Goal: Task Accomplishment & Management: Complete application form

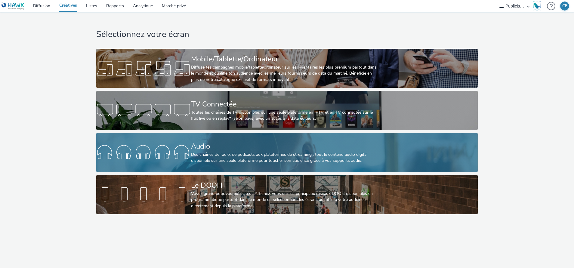
click at [289, 154] on div "Des chaînes de radio, de podcasts aux plateformes de streaming : tout le conten…" at bounding box center [286, 158] width 190 height 12
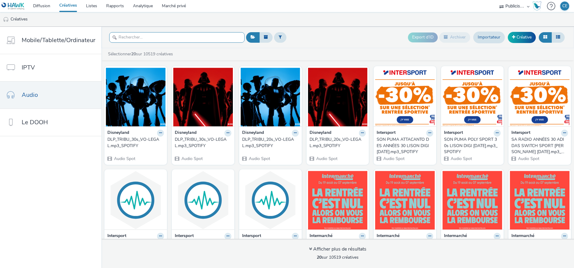
click at [190, 39] on input "text" at bounding box center [176, 37] width 135 height 11
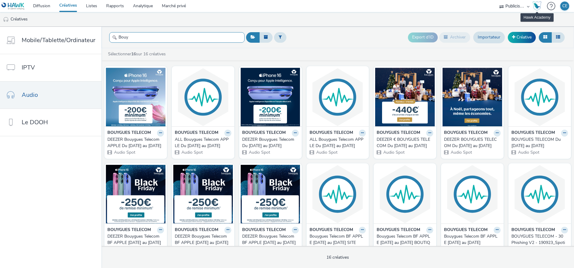
type input "Bouy"
click at [522, 34] on font "Créative" at bounding box center [524, 37] width 15 height 6
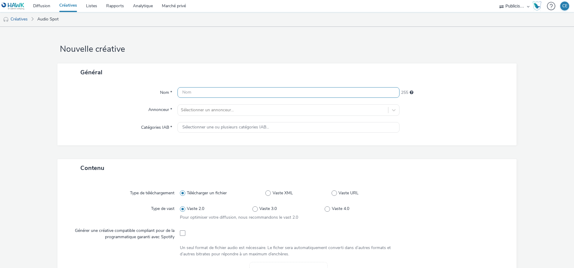
click at [228, 93] on input "text" at bounding box center [289, 92] width 222 height 11
click at [256, 86] on div "Nom * ALL 251 Annonceur * Sélectionner un annonceur... Catégories IAB * Sélecti…" at bounding box center [286, 113] width 459 height 64
click at [255, 92] on input "ALL" at bounding box center [289, 92] width 222 height 11
click at [348, 93] on input "ALL BT BTS VAGUE 2 Du [DATE] au [DATE] (Week-end du" at bounding box center [289, 92] width 222 height 11
paste input "4,5,[DATE] + 18,19,[DATE]"
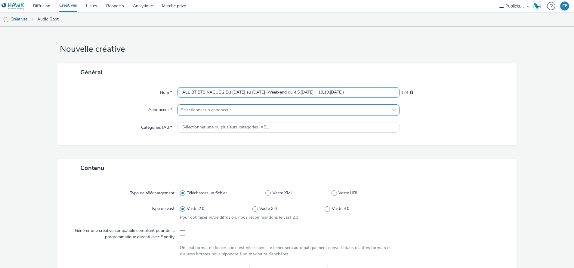
type input "ALL BT BTS VAGUE 2 Du [DATE] au [DATE] (Week-end du 4,5,[DATE] + 18,19,[DATE])"
click at [262, 113] on div at bounding box center [283, 110] width 204 height 7
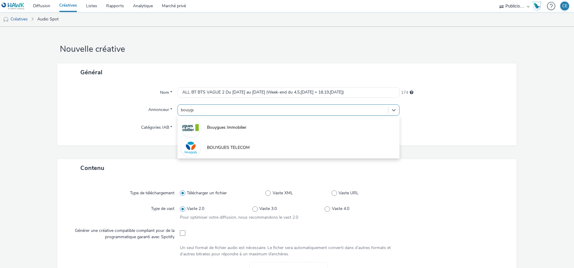
type input "bouygue"
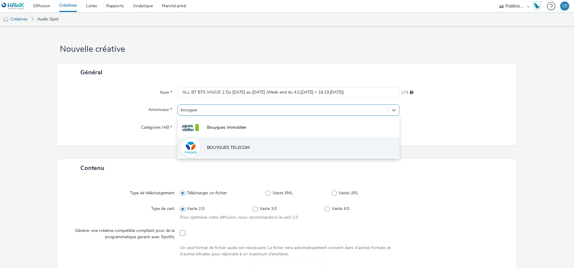
click at [255, 141] on li "BOUYGUES TELECOM" at bounding box center [289, 147] width 222 height 20
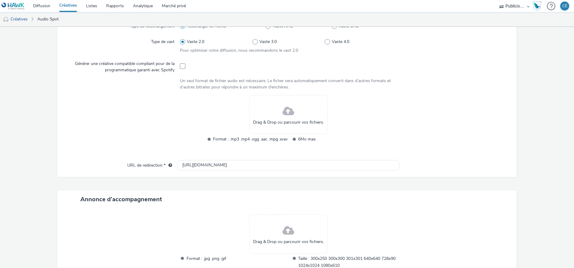
scroll to position [181, 0]
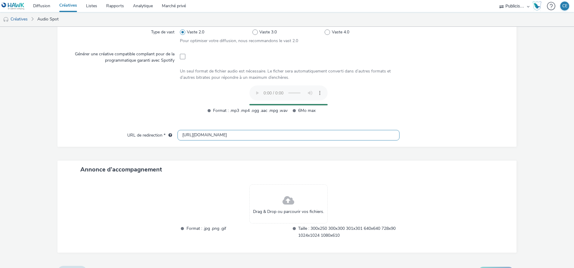
click at [316, 135] on input "[URL][DOMAIN_NAME]" at bounding box center [289, 135] width 222 height 11
paste input "s://[DOMAIN_NAME][URL]"
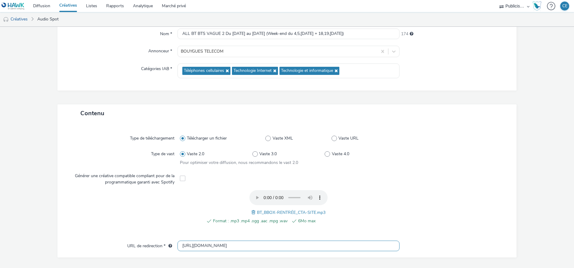
scroll to position [14, 0]
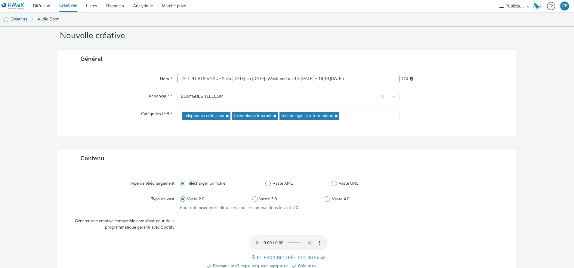
type input "[URL][DOMAIN_NAME]"
click at [351, 76] on input "ALL BT BTS VAGUE 2 Du [DATE] au [DATE] (Week-end du 4,5,[DATE] + 18,19,[DATE])" at bounding box center [289, 79] width 222 height 11
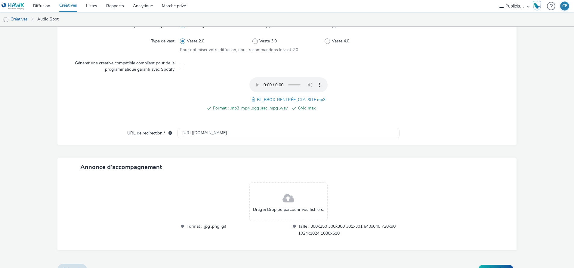
scroll to position [183, 0]
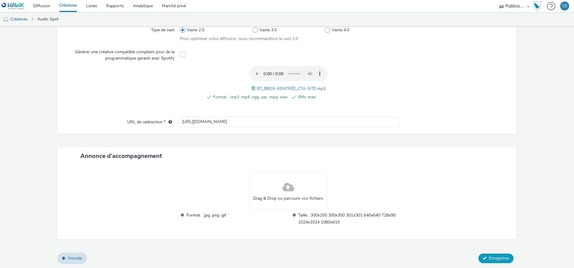
click at [479, 254] on button "Enregistrer" at bounding box center [496, 259] width 35 height 10
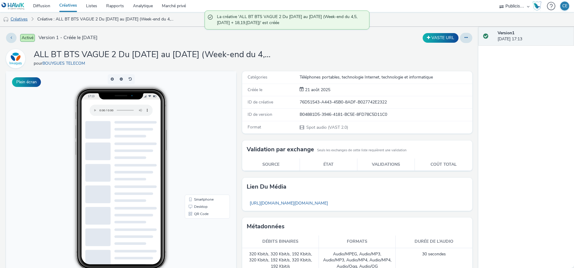
click at [24, 22] on font "Créatives" at bounding box center [19, 19] width 17 height 6
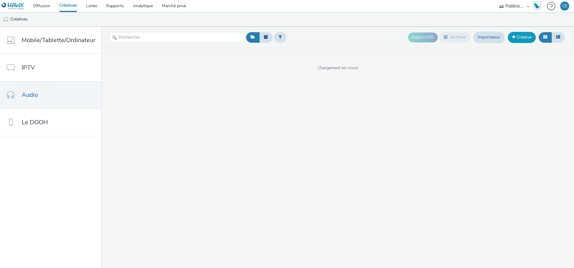
click at [519, 39] on font "Créative" at bounding box center [524, 37] width 15 height 6
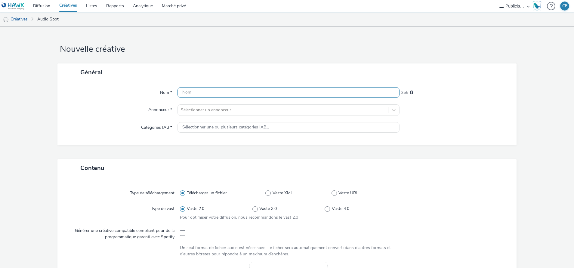
click at [221, 93] on input "text" at bounding box center [289, 92] width 222 height 11
paste input "ALL BT BTS VAGUE 2 Du [DATE] au [DATE] (Week-end du 4,5,[DATE] + 18,19,[DATE])"
click at [184, 92] on input "ALL BT BTS VAGUE 2 Du [DATE] au [DATE] (Week-end du 4,5,[DATE] + 18,19,[DATE])" at bounding box center [289, 92] width 222 height 11
type input "SPOTIFY BT BTS VAGUE 2 Du [DATE] au [DATE] (Week-end du 4,5,[DATE] + 18,19,[DAT…"
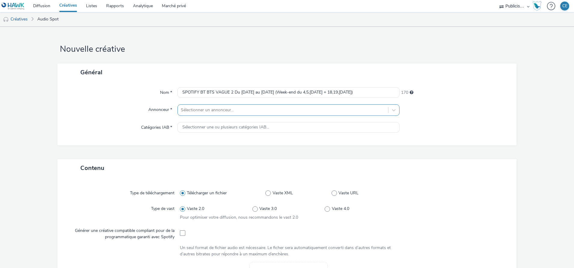
click at [336, 113] on div at bounding box center [283, 110] width 204 height 7
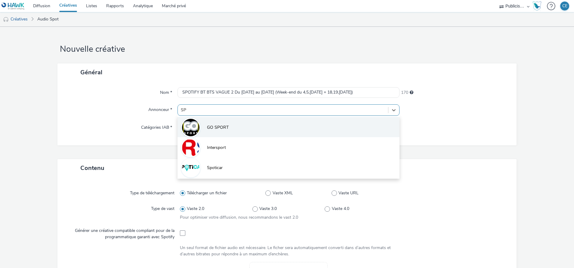
type input "S"
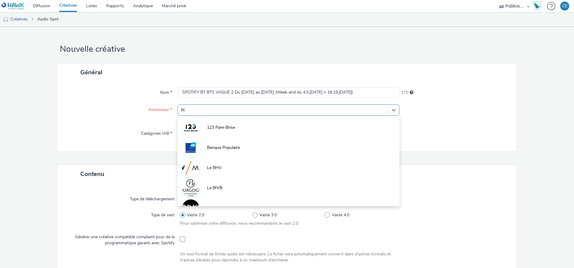
type input "BOU"
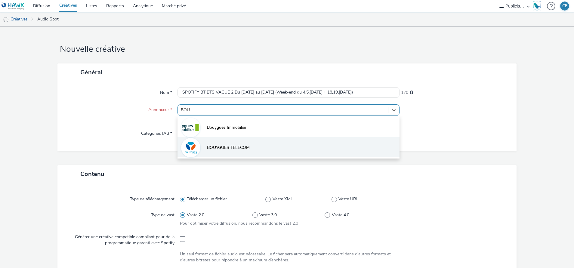
click at [260, 145] on li "BOUYGUES TELECOM" at bounding box center [289, 147] width 222 height 20
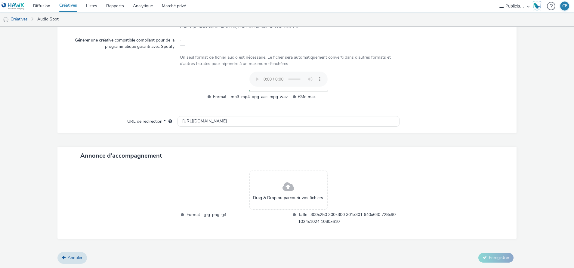
scroll to position [194, 0]
click at [228, 121] on input "[URL][DOMAIN_NAME]" at bounding box center [289, 121] width 222 height 11
paste input "s://[DOMAIN_NAME][URL]"
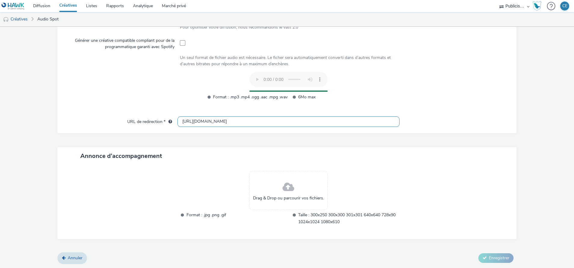
type input "[URL][DOMAIN_NAME]"
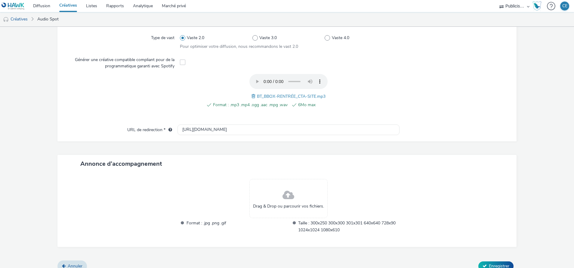
scroll to position [183, 0]
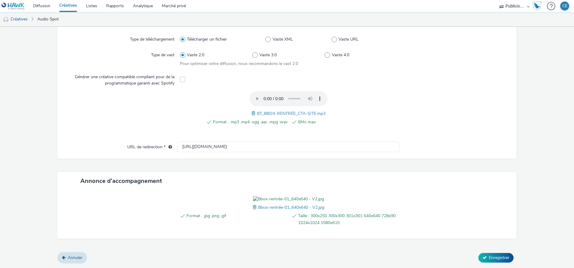
click at [285, 197] on img at bounding box center [288, 199] width 71 height 6
click at [492, 258] on span "Enregistrer" at bounding box center [499, 258] width 20 height 6
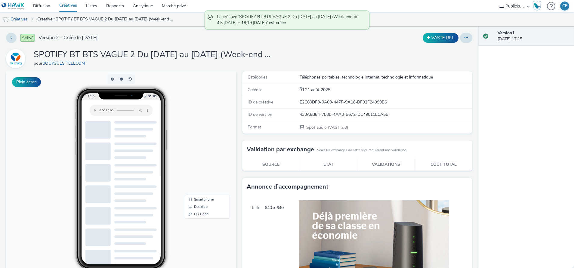
click at [79, 20] on link "Créative : SPOTIFY BT BTS VAGUE 2 Du [DATE] au [DATE] (Week-end du 4,5,[DATE] +…" at bounding box center [106, 19] width 144 height 14
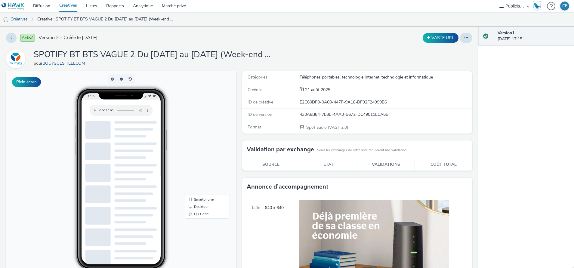
drag, startPoint x: 32, startPoint y: 53, endPoint x: 394, endPoint y: 57, distance: 362.1
click at [394, 57] on div "SPOTIFY BT BTS VAGUE 2 Du [DATE] au [DATE] (Week-end du 4,5,[DATE] + 18,19,[DAT…" at bounding box center [239, 58] width 467 height 19
click at [18, 19] on font "Créatives" at bounding box center [19, 19] width 17 height 6
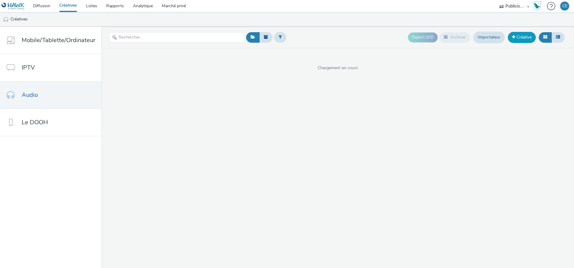
click at [524, 38] on font "Créative" at bounding box center [524, 37] width 15 height 6
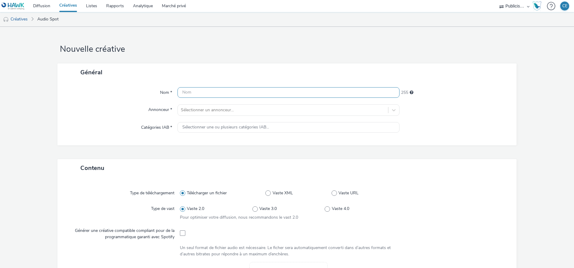
click at [187, 94] on input "text" at bounding box center [289, 92] width 222 height 11
paste input "[URL][DOMAIN_NAME]"
type input "[URL][DOMAIN_NAME]"
click at [187, 94] on input "[URL][DOMAIN_NAME]" at bounding box center [289, 92] width 222 height 11
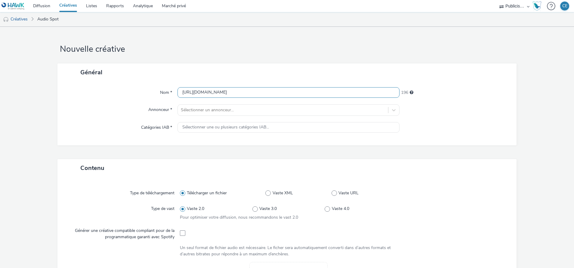
click at [187, 94] on input "[URL][DOMAIN_NAME]" at bounding box center [289, 92] width 222 height 11
click at [29, 18] on link "Créatives" at bounding box center [15, 19] width 31 height 14
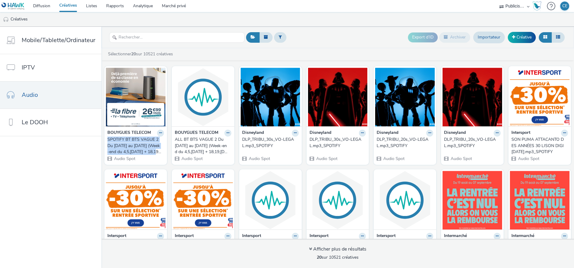
drag, startPoint x: 105, startPoint y: 139, endPoint x: 156, endPoint y: 152, distance: 52.2
click at [156, 152] on div "BOUYGUES TELECOM SPOTIFY BT BTS VAGUE 2 Du [DATE] au [DATE] (Week-end du 4,5,[D…" at bounding box center [135, 145] width 63 height 39
copy div "SPOTIFY BT BTS VAGUE 2 Du [DATE] au [DATE] (Week-end du 4,5,[DATE] + 18"
click at [527, 35] on font "Créative" at bounding box center [524, 37] width 15 height 6
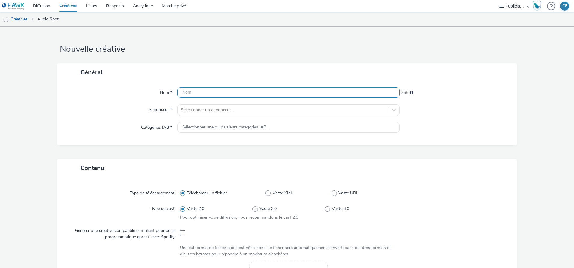
click at [236, 89] on input "text" at bounding box center [289, 92] width 222 height 11
paste input "SPOTIFY BT BTS VAGUE 2 Du [DATE] au [DATE] (Week-end du 4,5,[DATE] + 18"
click at [188, 91] on input "SPOTIFY BT BTS VAGUE 2 Du [DATE] au [DATE] (Week-end du 4,5,[DATE] + 18" at bounding box center [289, 92] width 222 height 11
drag, startPoint x: 331, startPoint y: 90, endPoint x: 336, endPoint y: 90, distance: 4.8
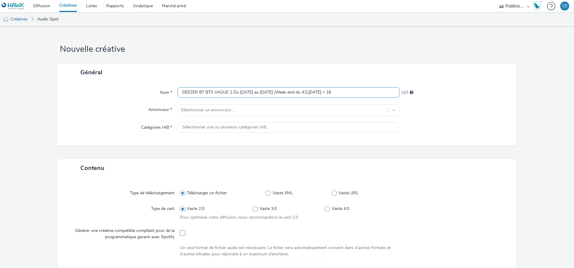
click at [336, 90] on input "DEEZER BT BTS VAGUE 2 Du [DATE] au [DATE] (Week-end du 4,5,[DATE] + 18" at bounding box center [289, 92] width 222 height 11
paste input ",19,[DATE]"
type input "DEEZER BT BTS VAGUE 2 Du [DATE] au [DATE] (Week-end du 4,5,[DATE] + 18,19,[DATE…"
click at [340, 116] on div "Nom * DEEZER BT BTS VAGUE 2 Du [DATE] au [DATE] (Week-end du 4,5,[DATE] + 18,19…" at bounding box center [286, 113] width 459 height 64
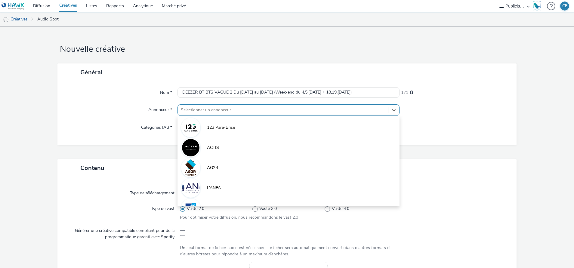
click at [340, 111] on div at bounding box center [283, 110] width 204 height 7
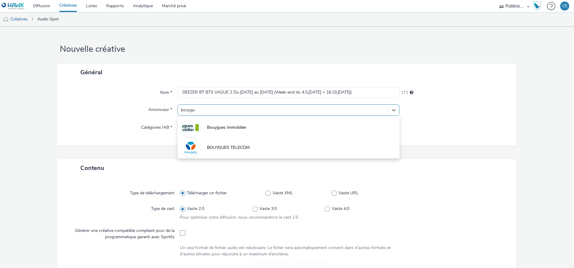
type input "bouygue"
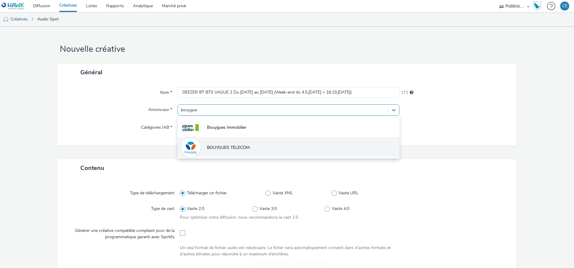
click at [269, 151] on li "BOUYGUES TELECOM" at bounding box center [289, 147] width 222 height 20
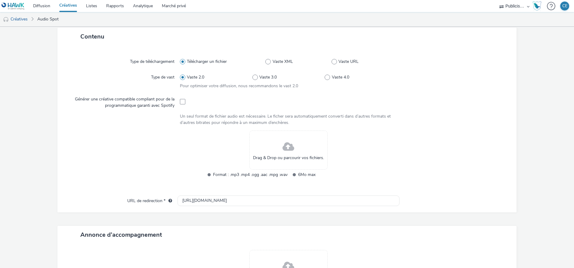
scroll to position [181, 0]
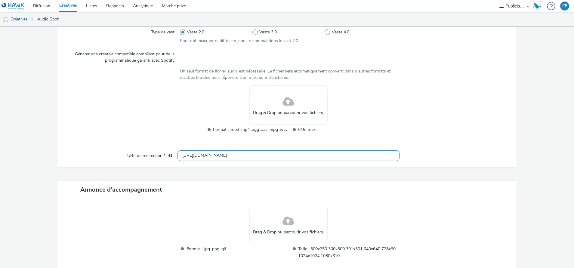
click at [304, 156] on input "[URL][DOMAIN_NAME]" at bounding box center [289, 156] width 222 height 11
paste input "s://[DOMAIN_NAME][URL]"
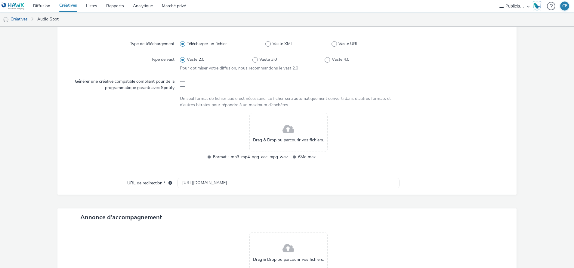
scroll to position [0, 0]
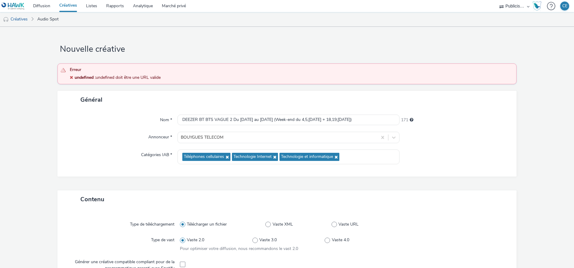
click at [446, 178] on div "Général Nom * DEEZER BT BTS VAGUE 2 Du [DATE] au [DATE] (Week-end du 4,5,[DATE]…" at bounding box center [286, 141] width 459 height 100
click at [180, 119] on input "DEEZER BT BTS VAGUE 2 Du [DATE] au [DATE] (Week-end du 4,5,[DATE] + 18,19,[DATE…" at bounding box center [289, 120] width 222 height 11
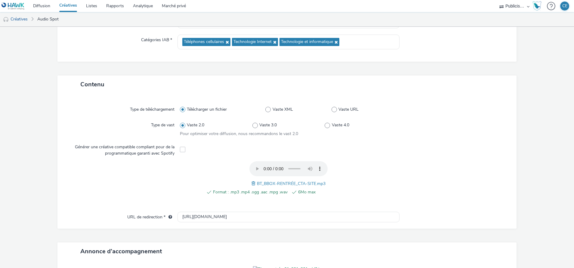
scroll to position [129, 0]
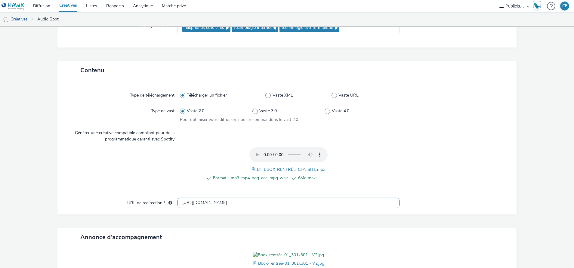
click at [331, 200] on input "[URL][DOMAIN_NAME]" at bounding box center [289, 203] width 222 height 11
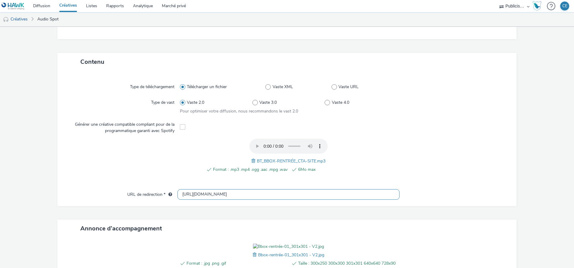
scroll to position [181, 0]
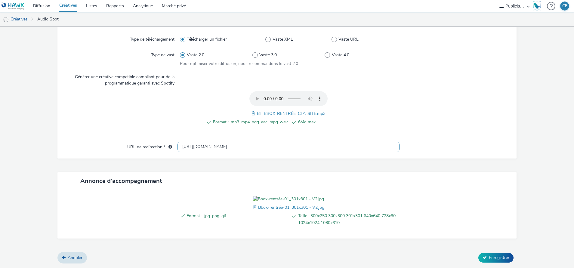
drag, startPoint x: 179, startPoint y: 123, endPoint x: 189, endPoint y: 124, distance: 9.4
click at [180, 142] on input "[URL][DOMAIN_NAME]" at bounding box center [289, 147] width 222 height 11
type input "[URL][DOMAIN_NAME]"
click at [481, 256] on button "Enregistrer" at bounding box center [496, 258] width 35 height 10
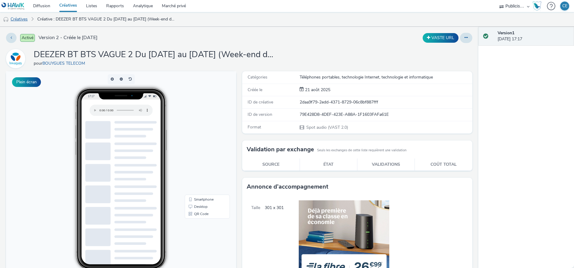
click at [17, 17] on font "Créatives" at bounding box center [19, 19] width 17 height 6
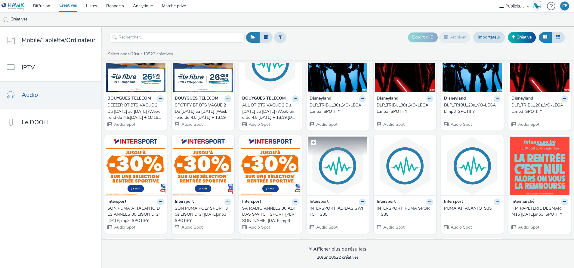
scroll to position [135, 0]
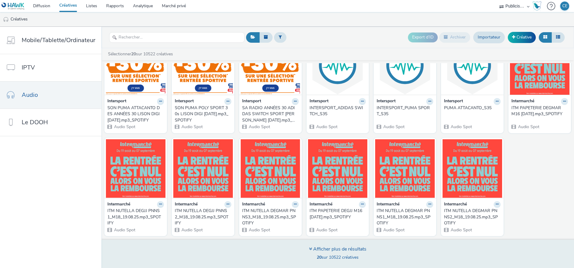
click at [311, 245] on div "Afficher plus de résultats 20 sur 10522 créatives" at bounding box center [337, 253] width 477 height 29
click at [312, 249] on div "Afficher plus de résultats" at bounding box center [337, 249] width 57 height 7
click at [310, 248] on icon at bounding box center [310, 249] width 3 height 5
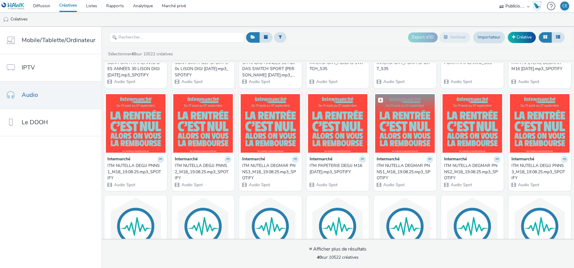
scroll to position [432, 0]
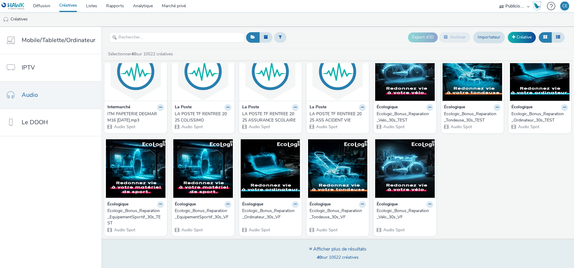
click at [311, 247] on icon at bounding box center [310, 249] width 3 height 5
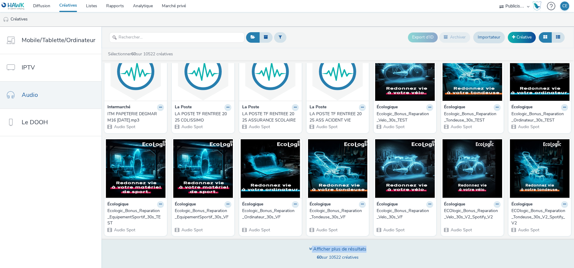
click at [310, 248] on icon at bounding box center [310, 249] width 3 height 5
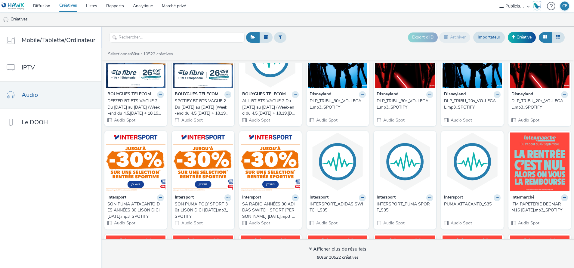
scroll to position [0, 0]
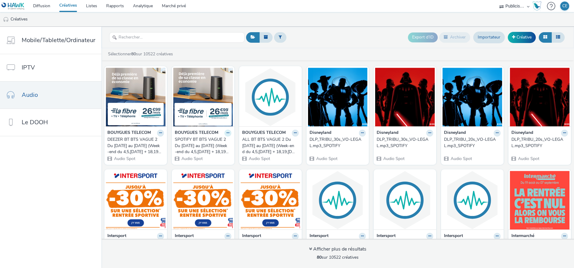
click at [162, 134] on icon at bounding box center [160, 133] width 3 height 4
click at [205, 178] on font "Archiver" at bounding box center [205, 180] width 16 height 6
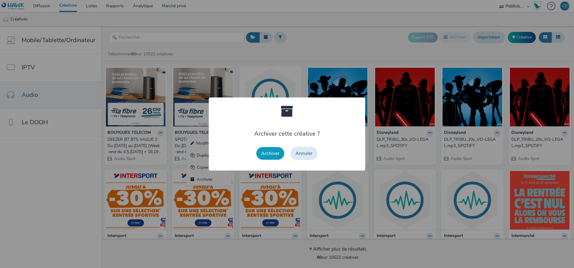
click at [260, 156] on button "Archiver" at bounding box center [270, 153] width 28 height 13
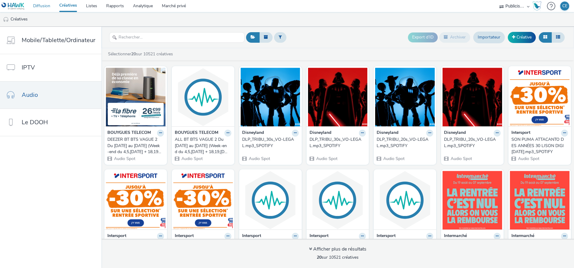
click at [40, 5] on link "Diffusion" at bounding box center [42, 6] width 26 height 12
